Goal: Navigation & Orientation: Find specific page/section

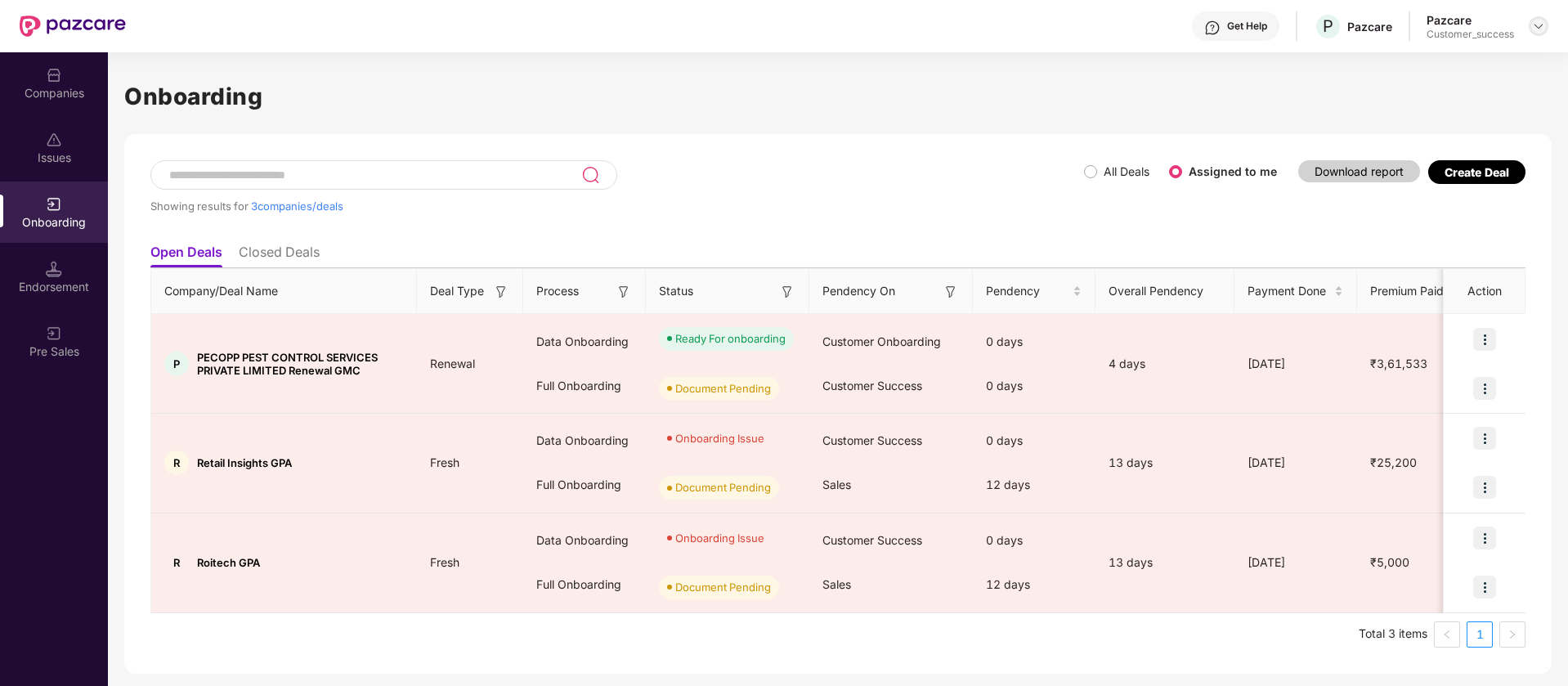
click at [1534, 30] on img at bounding box center [1538, 26] width 13 height 13
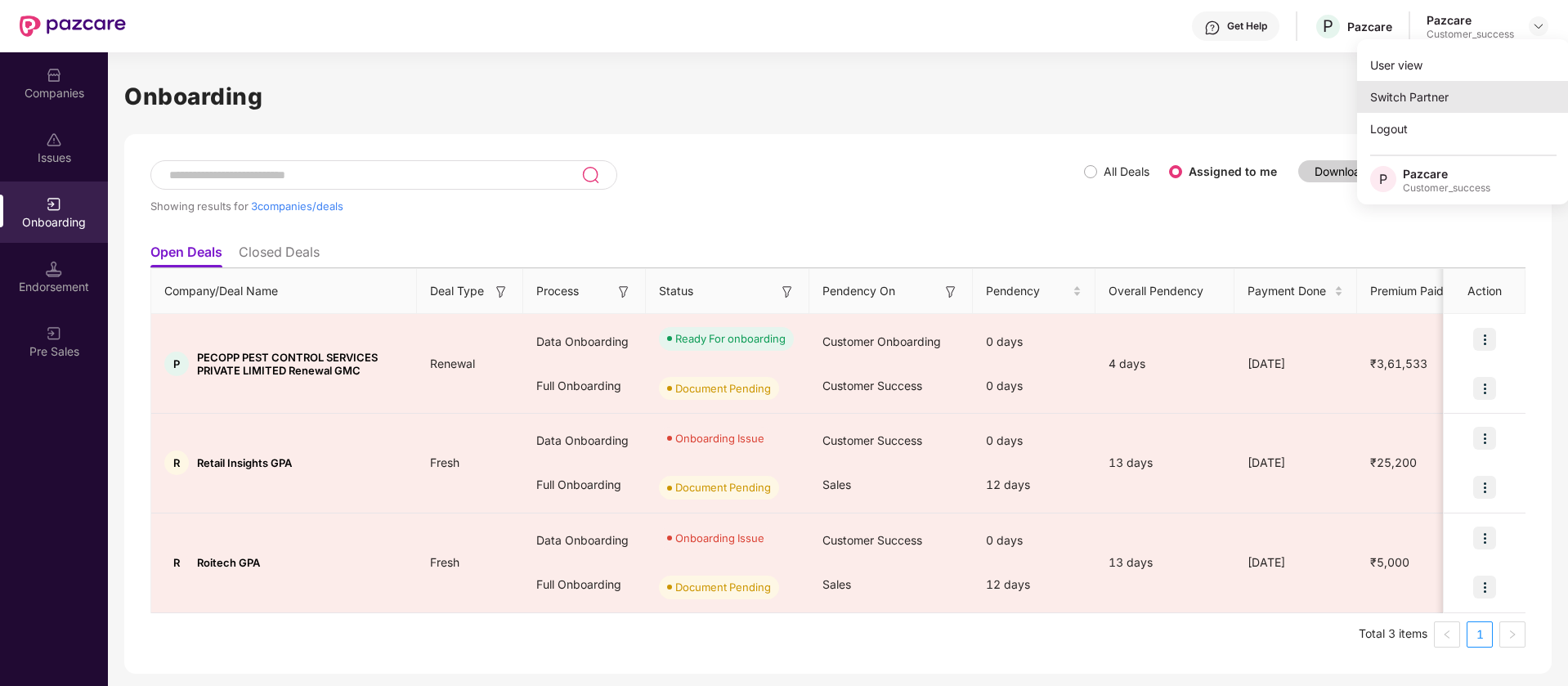
click at [1476, 89] on div "Switch Partner" at bounding box center [1463, 97] width 213 height 32
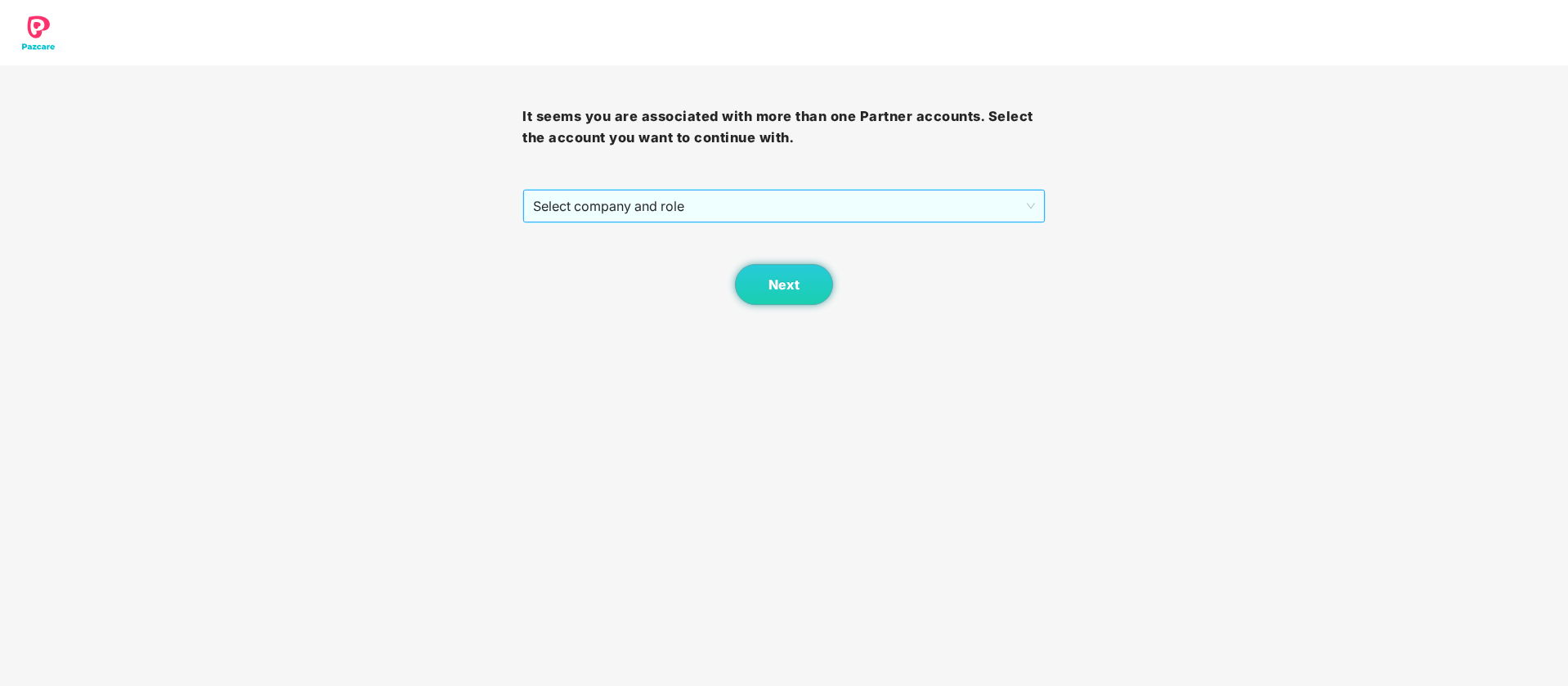
click at [866, 212] on span "Select company and role" at bounding box center [784, 206] width 501 height 31
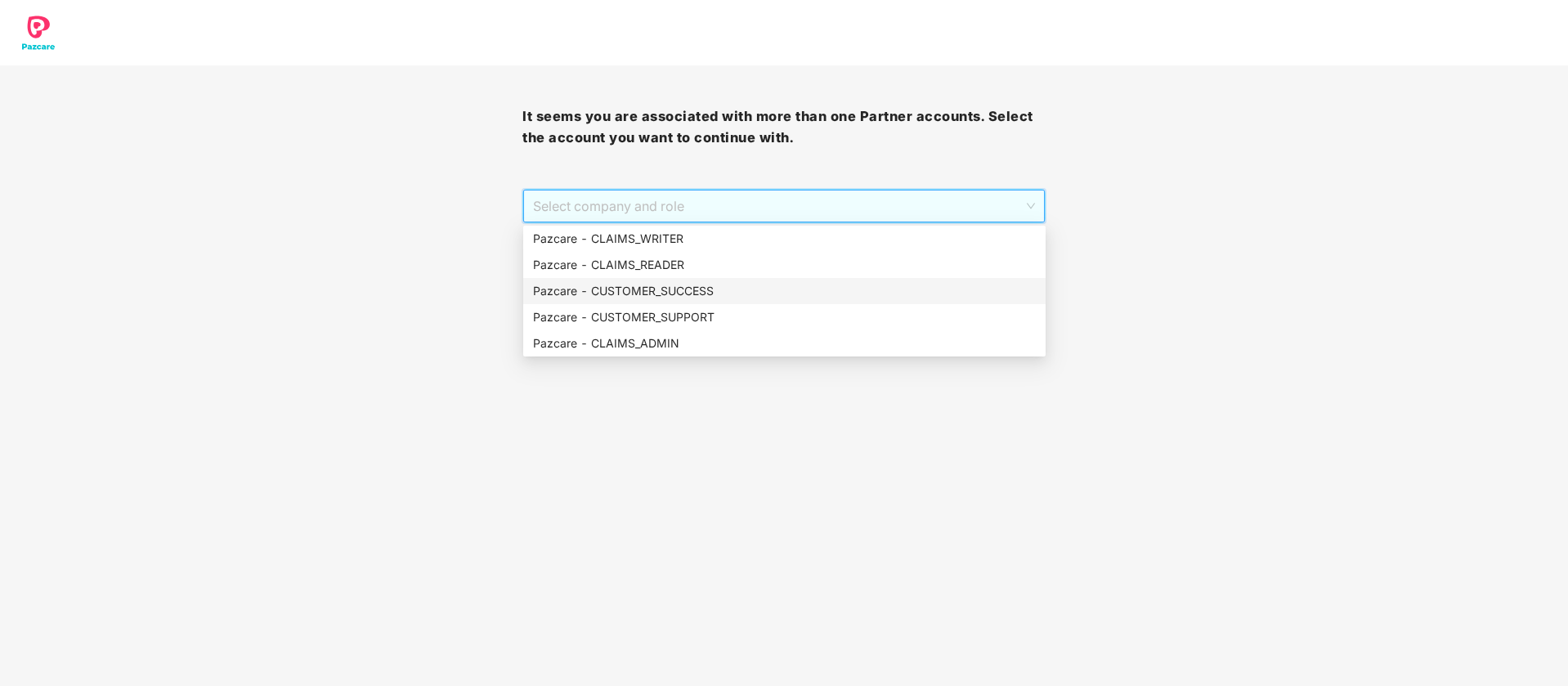
click at [754, 286] on div "Pazcare - CUSTOMER_SUCCESS" at bounding box center [784, 291] width 503 height 18
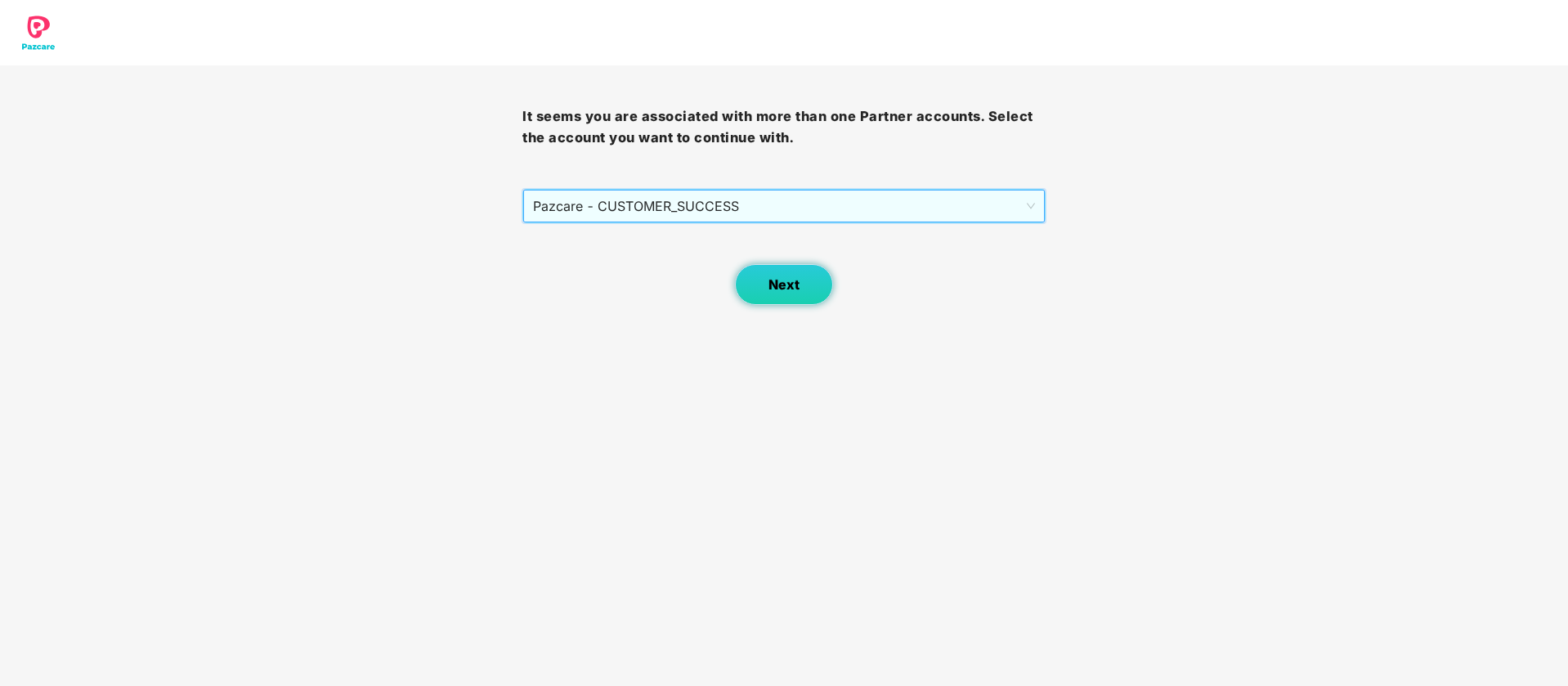
click at [764, 290] on button "Next" at bounding box center [784, 285] width 98 height 41
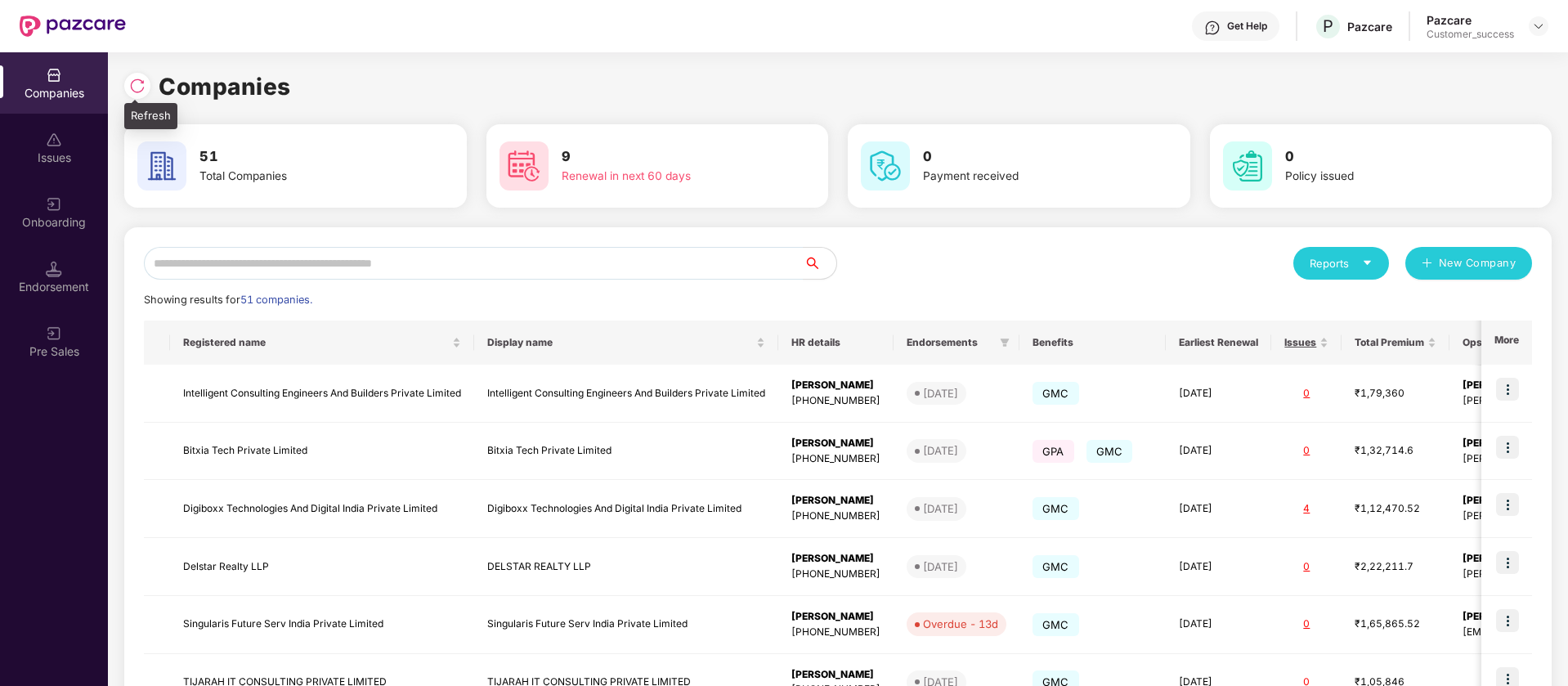
click at [135, 85] on img at bounding box center [137, 86] width 16 height 16
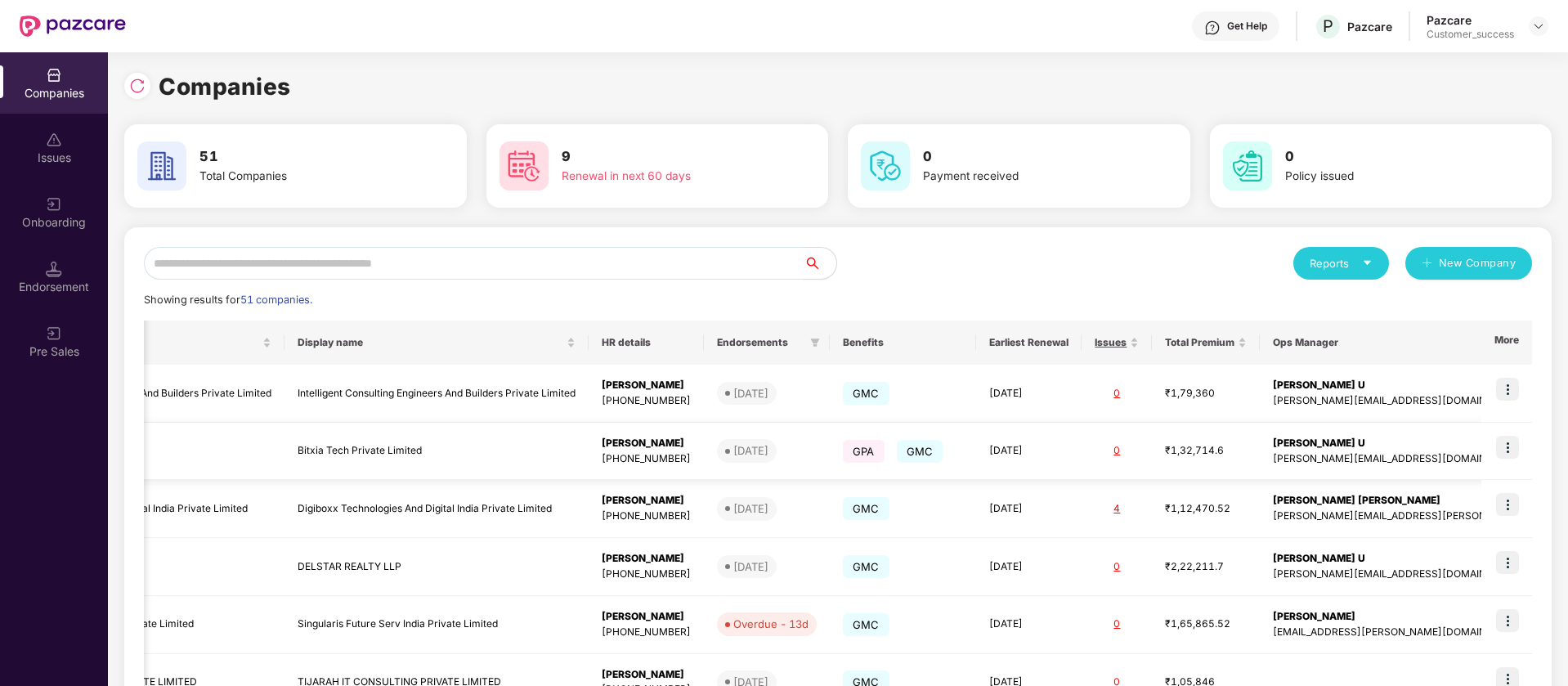
scroll to position [0, 2]
click at [1236, 28] on div "Get Help" at bounding box center [1246, 26] width 40 height 13
click at [1533, 27] on img at bounding box center [1538, 26] width 13 height 13
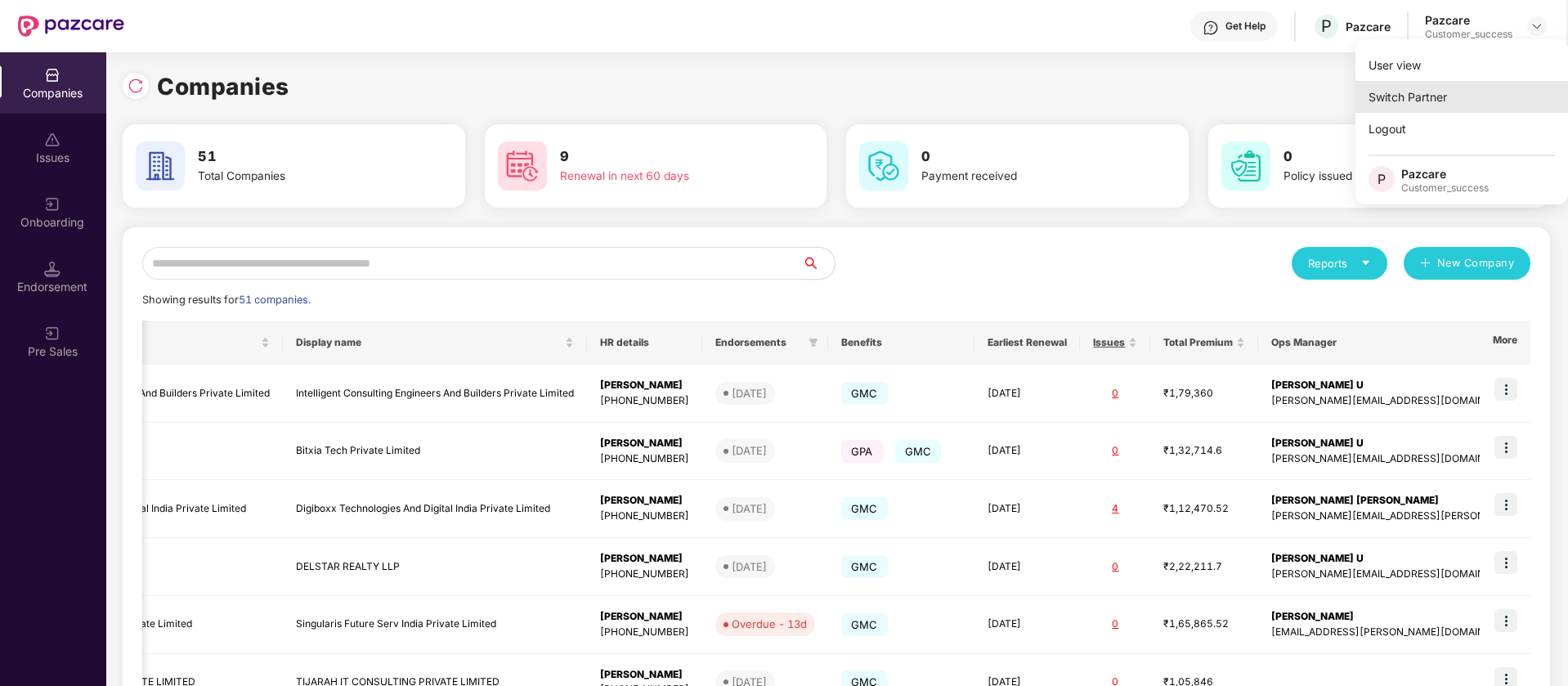
click at [1470, 103] on div "Switch Partner" at bounding box center [1461, 97] width 213 height 32
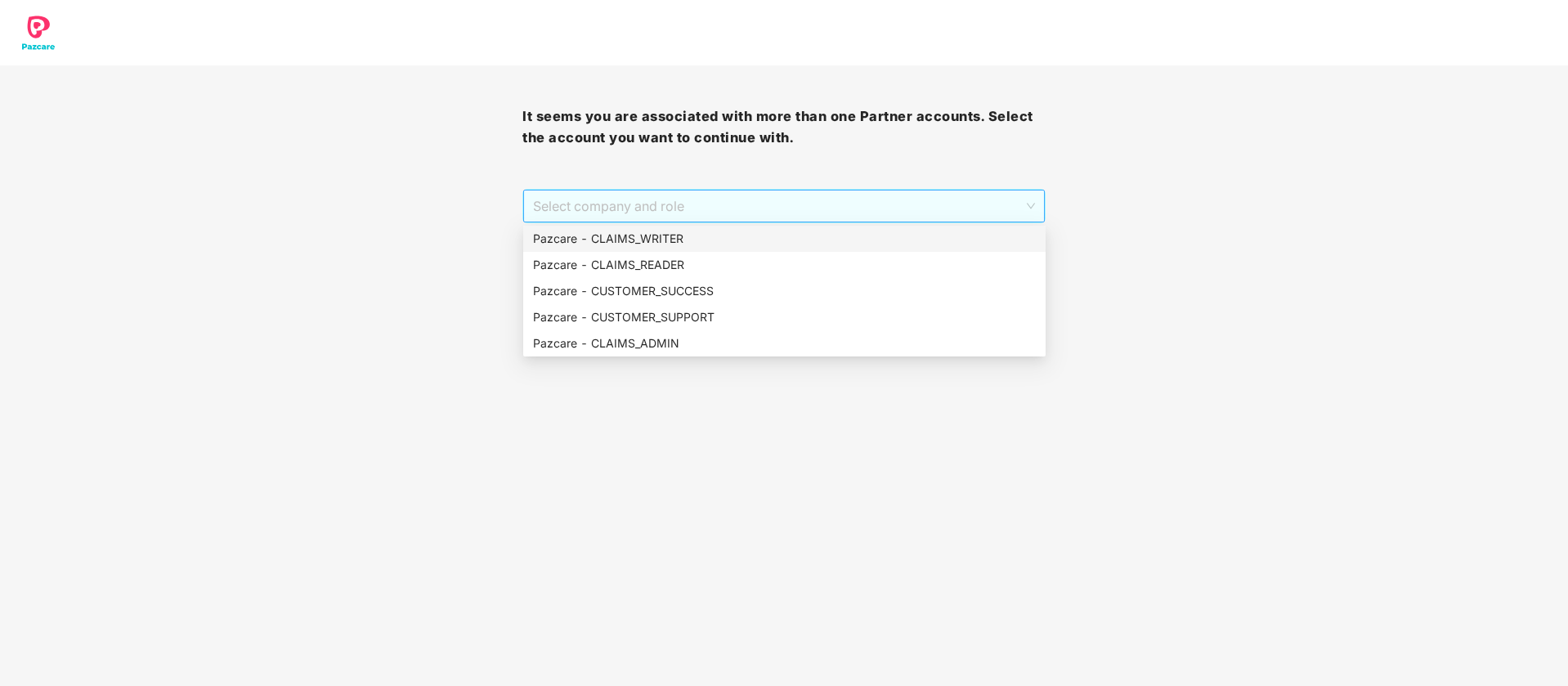
click at [959, 218] on span "Select company and role" at bounding box center [784, 206] width 501 height 31
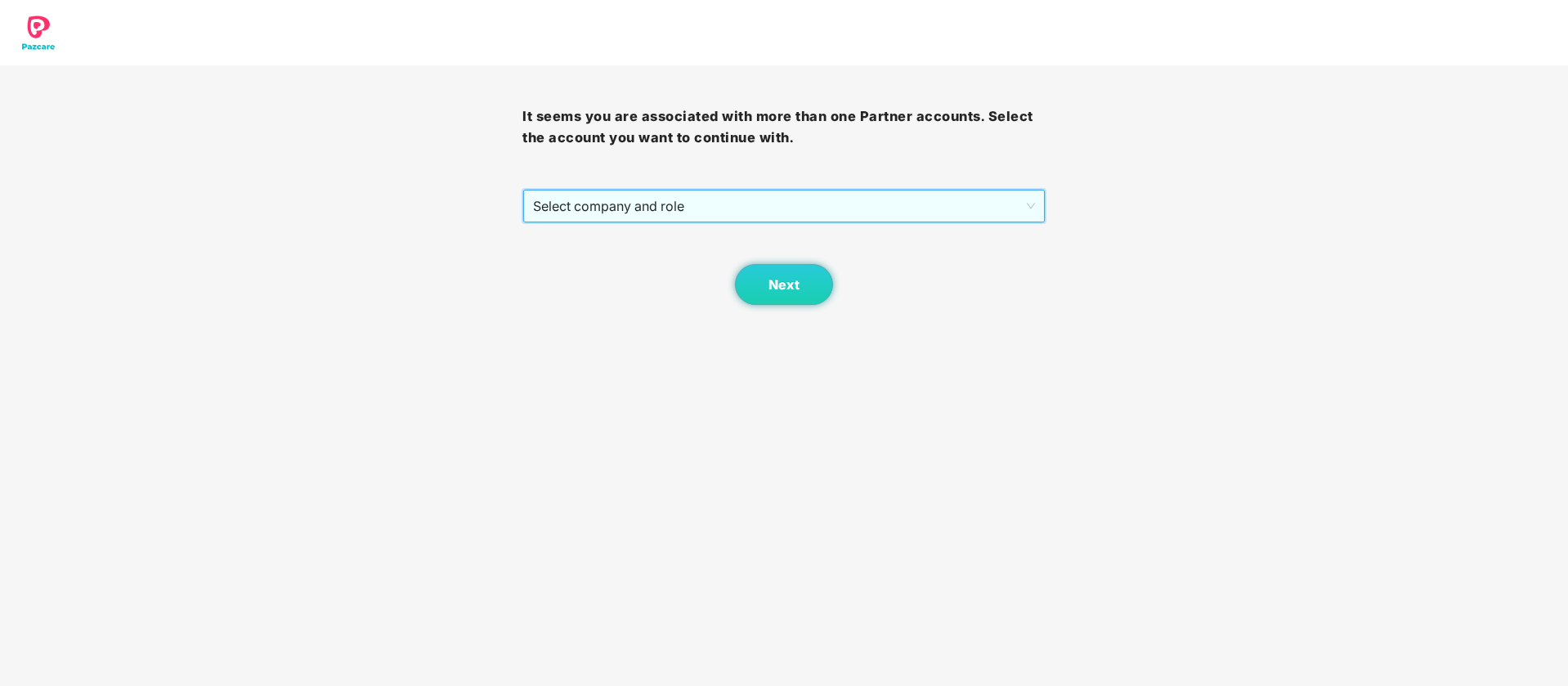
click at [891, 195] on span "Select company and role" at bounding box center [784, 206] width 501 height 31
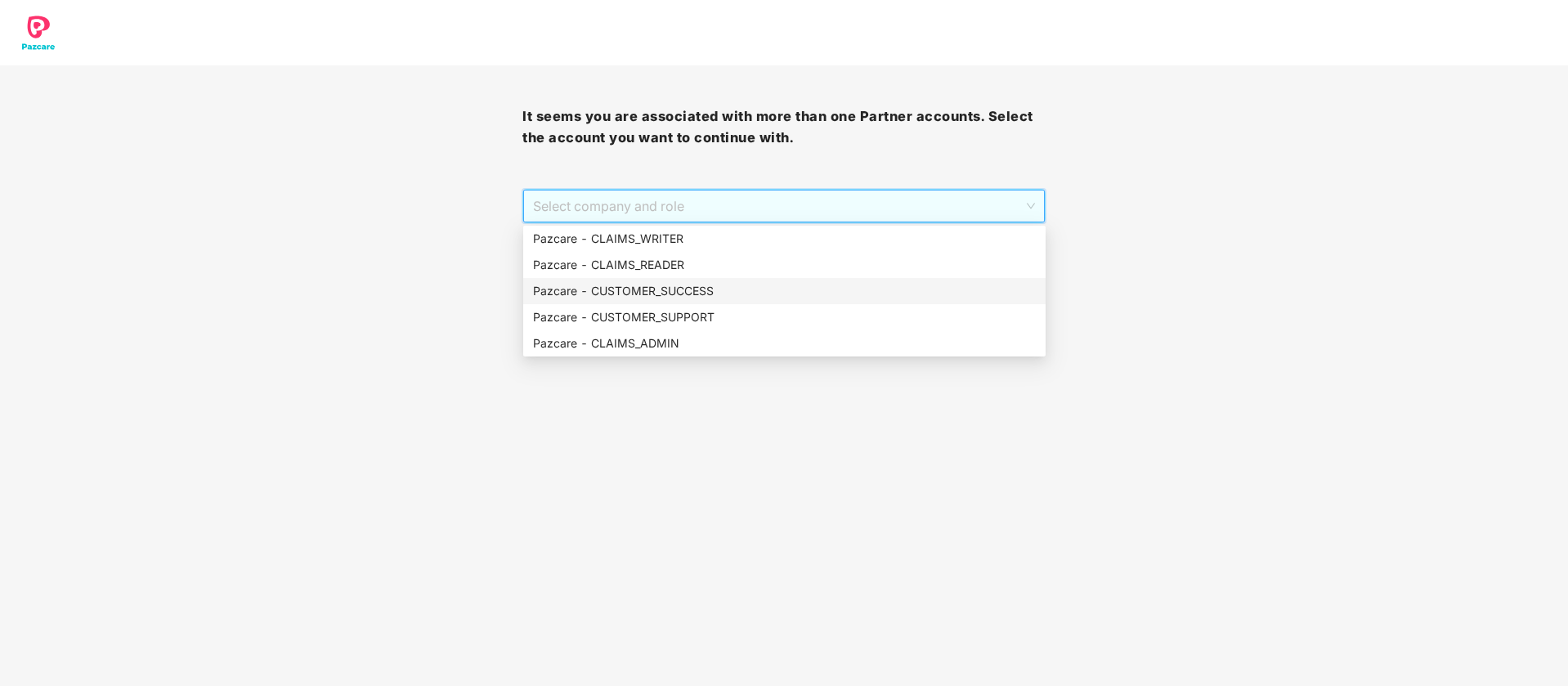
click at [815, 302] on div "Pazcare - CUSTOMER_SUCCESS" at bounding box center [784, 291] width 523 height 26
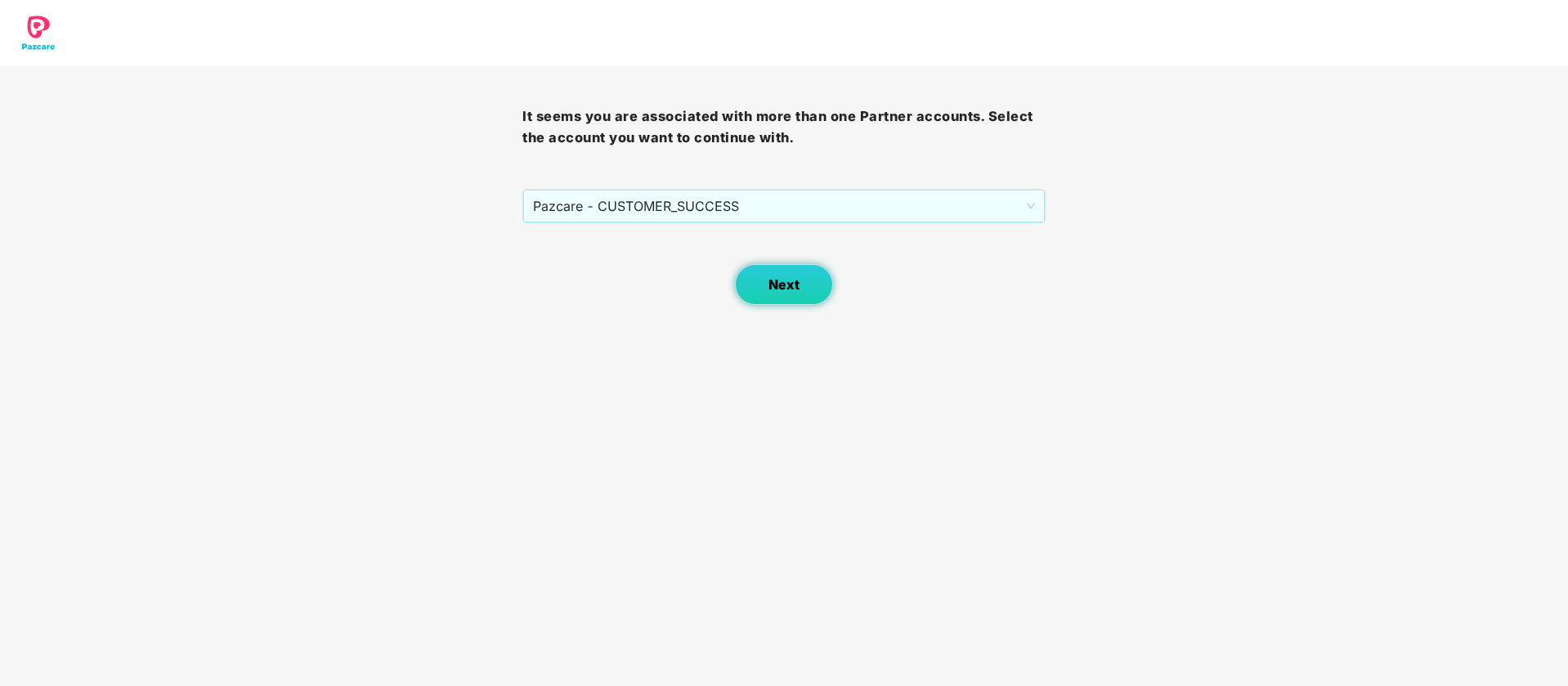
click at [811, 302] on button "Next" at bounding box center [784, 285] width 98 height 41
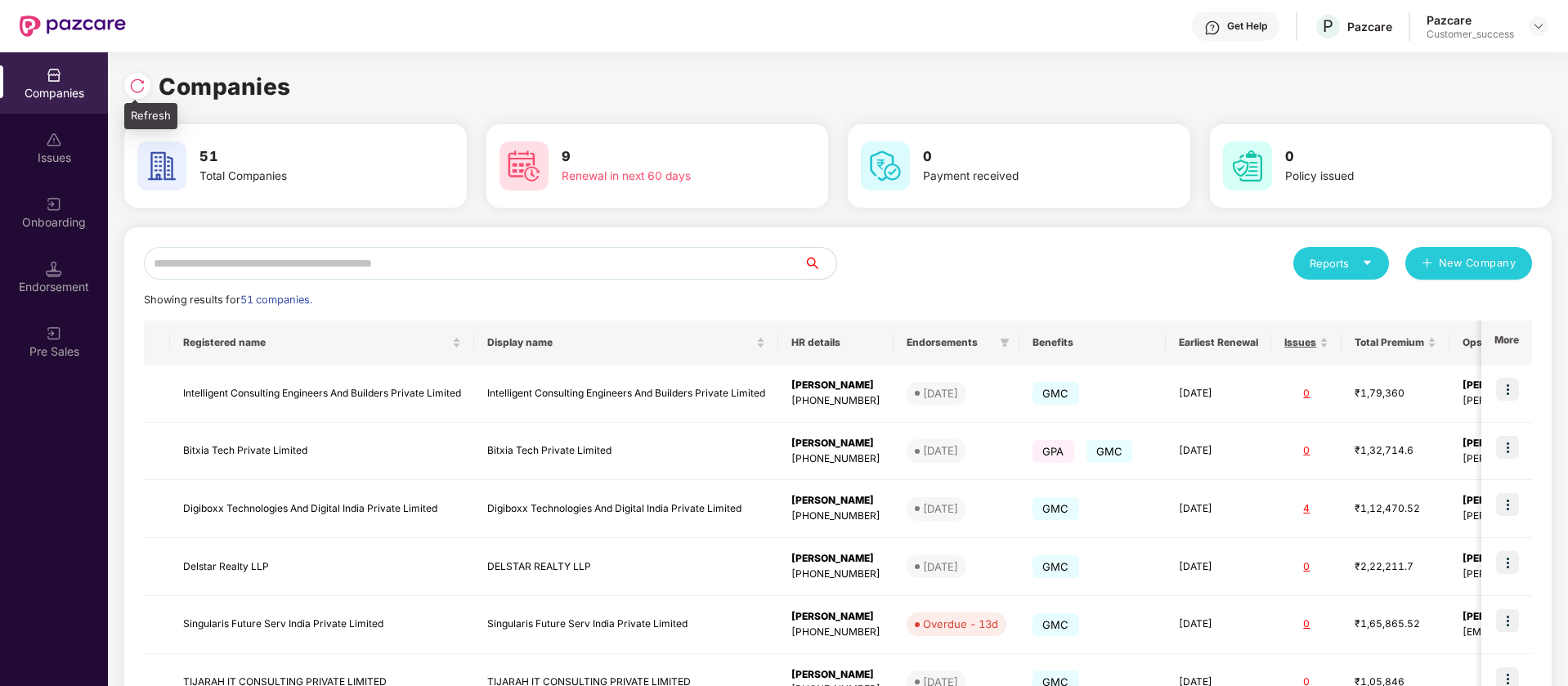
click at [130, 89] on img at bounding box center [137, 86] width 16 height 16
click at [1369, 256] on div "Reports" at bounding box center [1341, 263] width 63 height 16
click at [1337, 308] on div "Companies" at bounding box center [1333, 307] width 60 height 18
click at [1536, 25] on img at bounding box center [1538, 26] width 13 height 13
